Goal: Check status: Check status

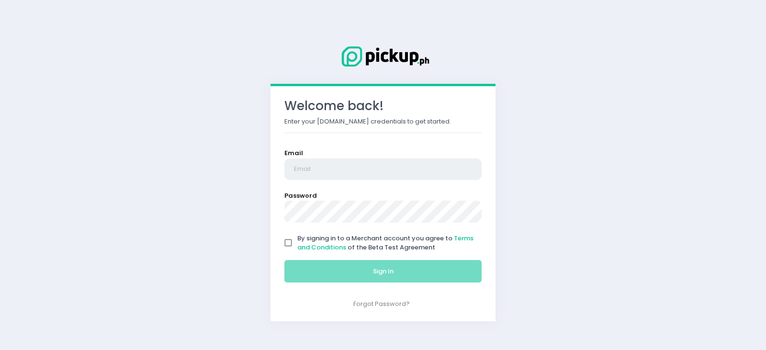
type input "[EMAIL_ADDRESS][DOMAIN_NAME]"
click at [291, 238] on input "By signing in to a Merchant account you agree to Terms and Conditions of the Be…" at bounding box center [288, 243] width 18 height 18
checkbox input "true"
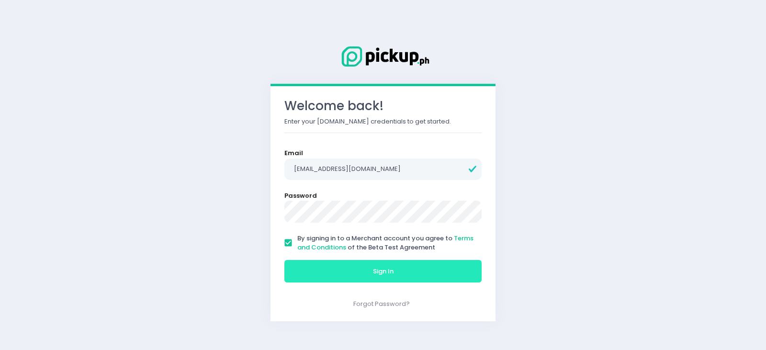
click at [348, 279] on button "Sign In" at bounding box center [382, 271] width 197 height 23
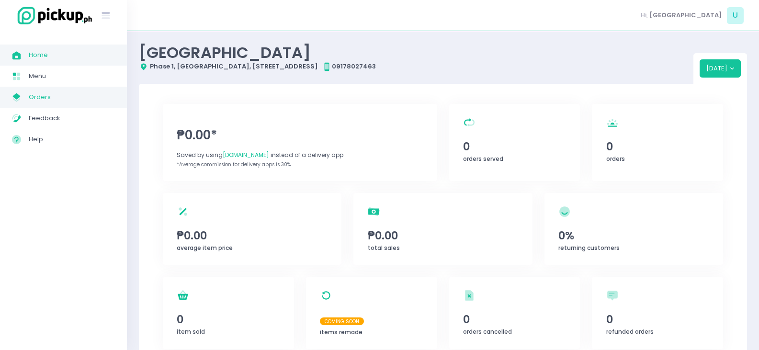
click at [65, 91] on span "Orders" at bounding box center [72, 97] width 86 height 12
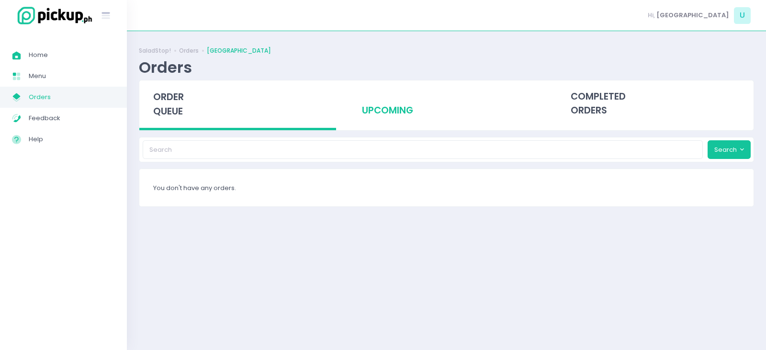
click at [368, 101] on div "upcoming" at bounding box center [446, 103] width 197 height 47
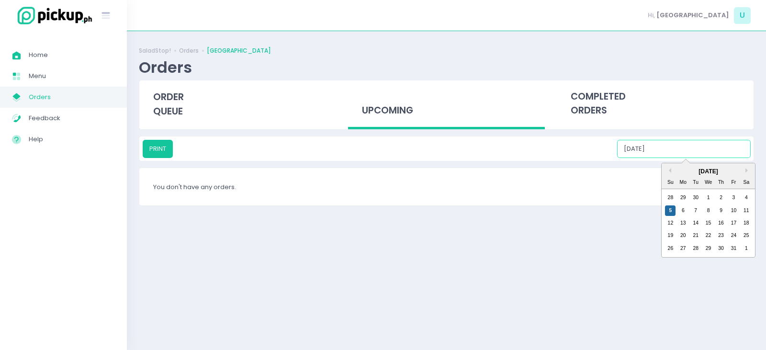
click at [693, 145] on input "[DATE]" at bounding box center [684, 149] width 134 height 18
click at [730, 208] on div "10" at bounding box center [733, 210] width 11 height 11
type input "[DATE]"
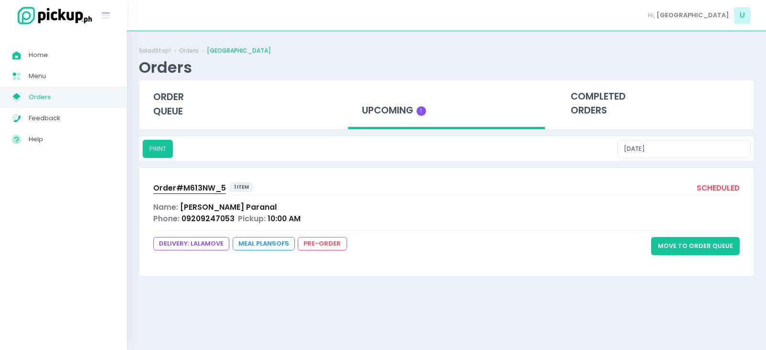
click at [192, 186] on span "Order# M613NW_5" at bounding box center [189, 188] width 73 height 10
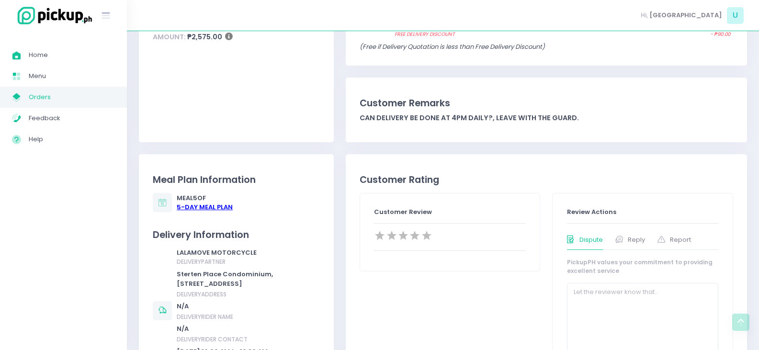
scroll to position [239, 0]
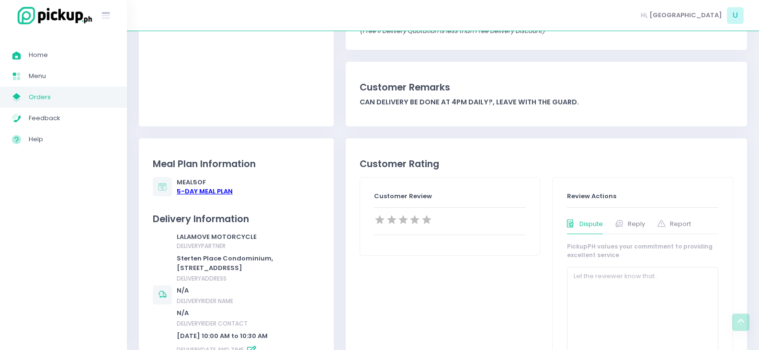
click at [218, 193] on div "5 -Day Meal Plan" at bounding box center [205, 192] width 56 height 10
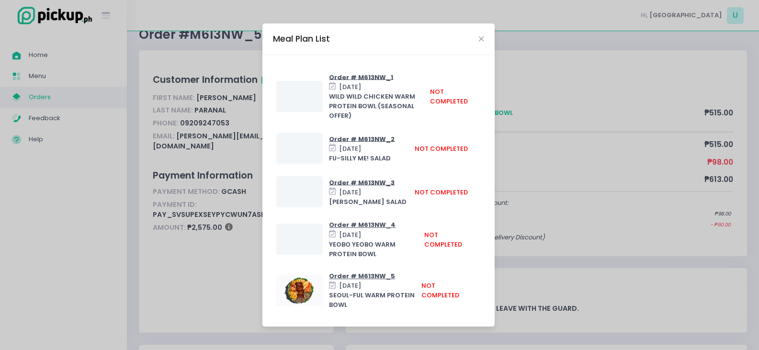
scroll to position [48, 0]
